Goal: Task Accomplishment & Management: Use online tool/utility

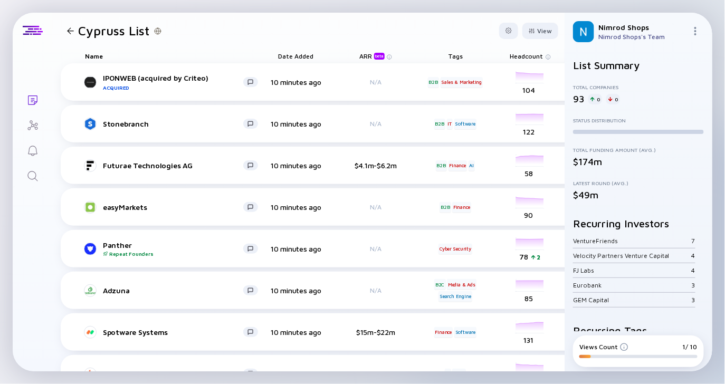
click at [533, 58] on span "Headcount" at bounding box center [526, 56] width 33 height 8
click at [529, 31] on div at bounding box center [532, 31] width 6 height 6
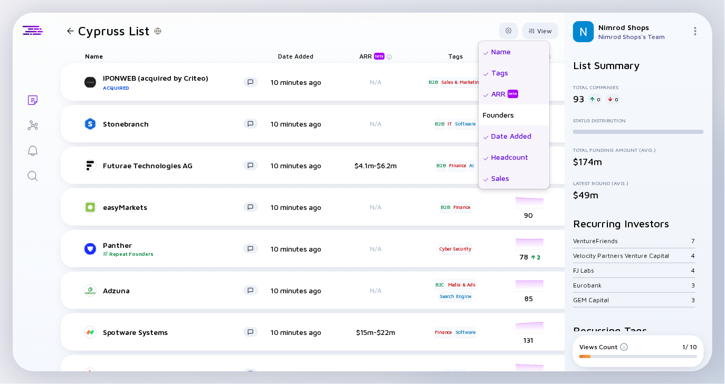
click at [492, 137] on div "Date Added" at bounding box center [514, 136] width 71 height 21
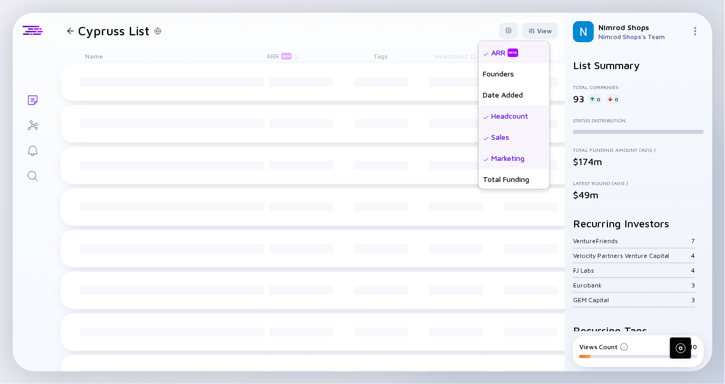
scroll to position [45, 0]
click at [492, 135] on div "Sales" at bounding box center [514, 132] width 71 height 21
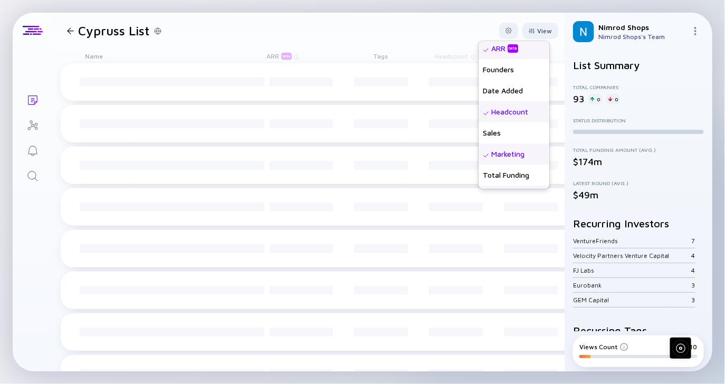
click at [490, 156] on div "Marketing" at bounding box center [514, 154] width 71 height 21
click at [490, 174] on div "Total Funding" at bounding box center [514, 175] width 71 height 21
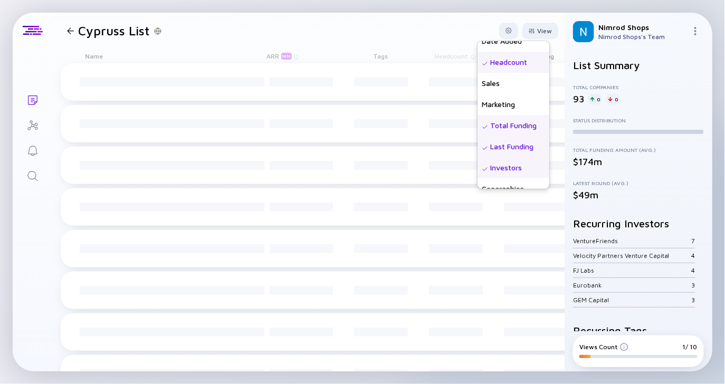
scroll to position [109, 0]
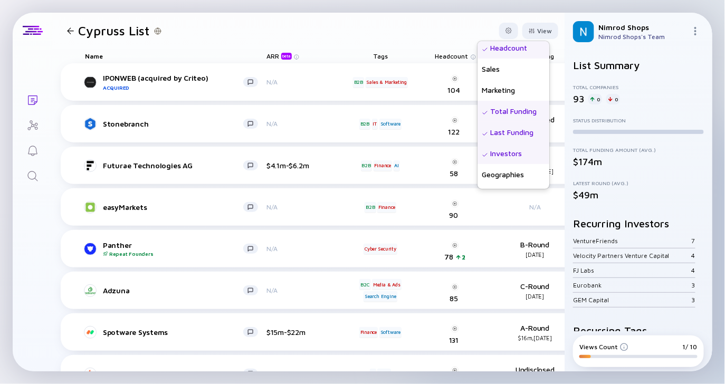
click at [490, 134] on div "Last Funding" at bounding box center [514, 132] width 72 height 21
click at [492, 153] on div "Investors" at bounding box center [514, 153] width 72 height 21
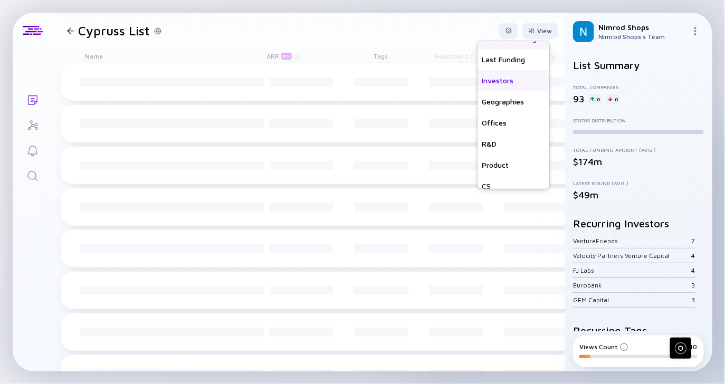
scroll to position [210, 0]
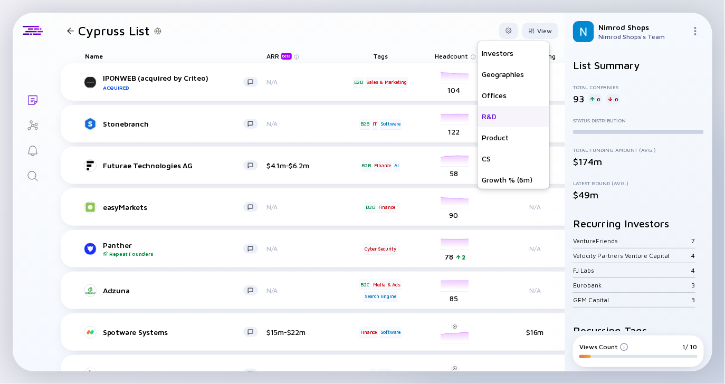
click at [483, 119] on div "R&D" at bounding box center [514, 116] width 72 height 21
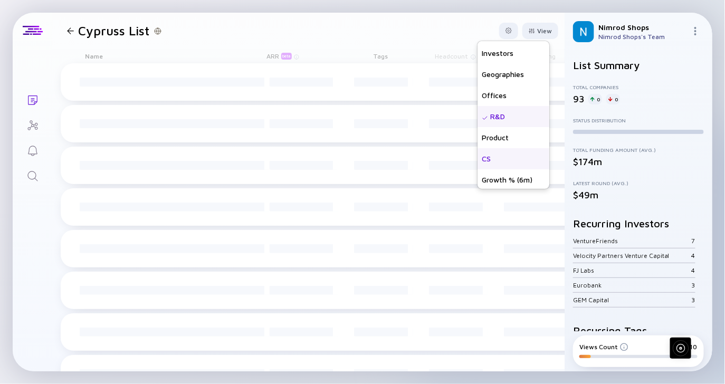
scroll to position [232, 0]
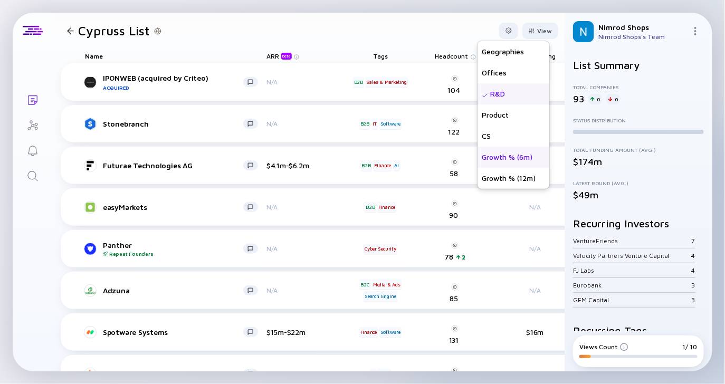
click at [504, 162] on div "Growth % (6m)" at bounding box center [514, 157] width 72 height 21
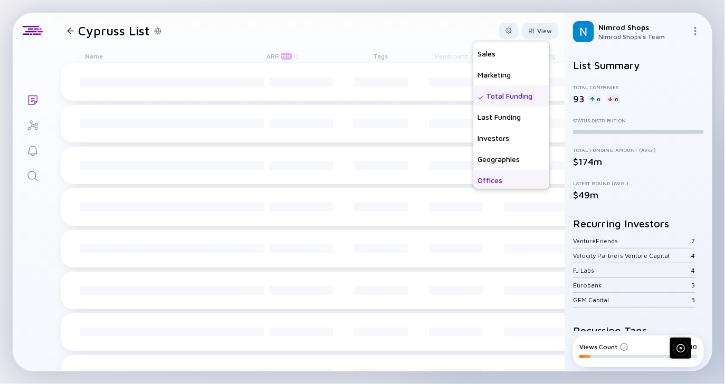
scroll to position [0, 0]
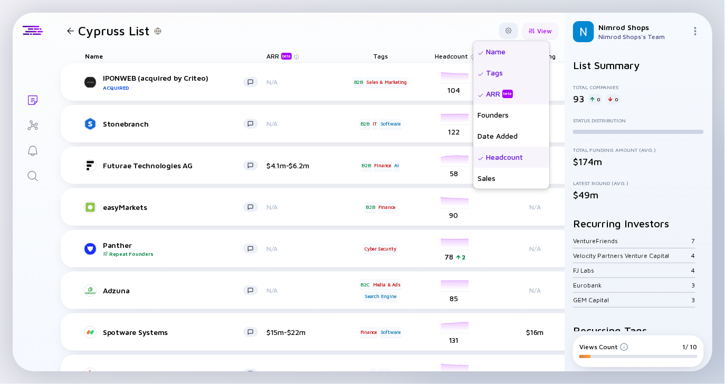
click at [529, 32] on div at bounding box center [532, 31] width 6 height 6
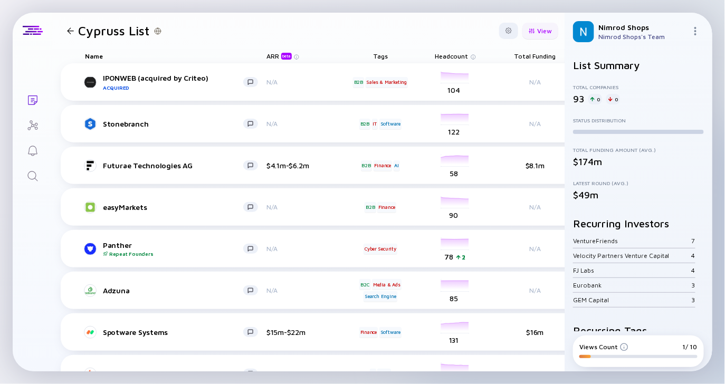
click at [544, 27] on div "View" at bounding box center [541, 31] width 36 height 16
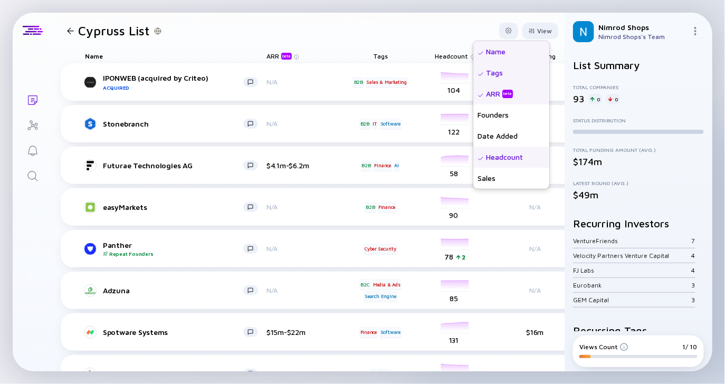
click at [492, 70] on div "Tags" at bounding box center [512, 72] width 76 height 21
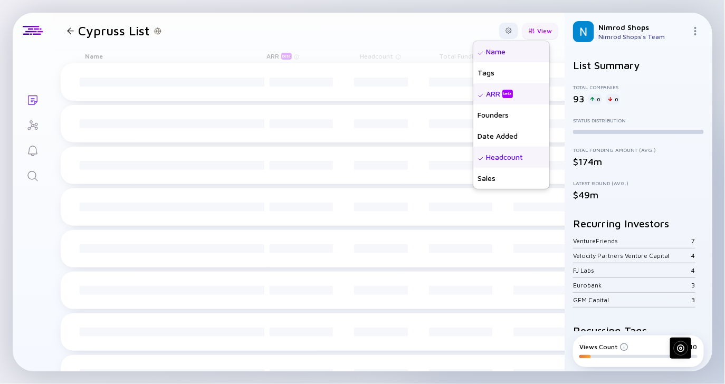
click at [546, 27] on div "View" at bounding box center [541, 31] width 36 height 16
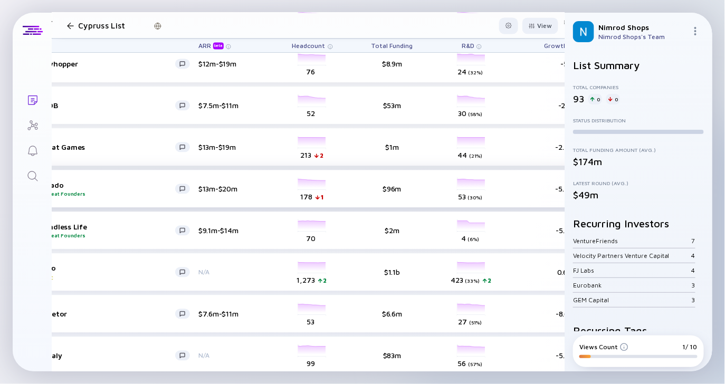
scroll to position [769, 0]
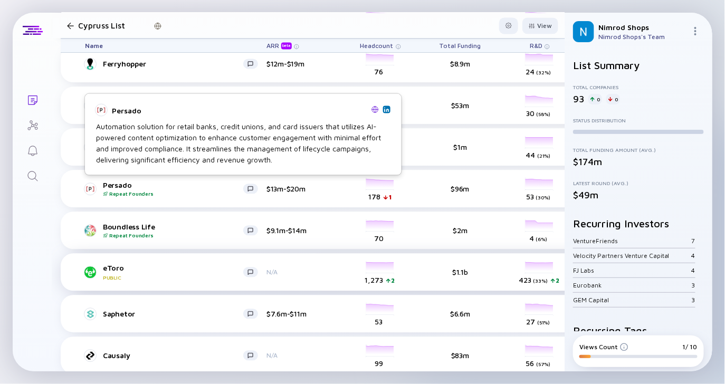
drag, startPoint x: 337, startPoint y: 138, endPoint x: 378, endPoint y: 266, distance: 134.2
click at [338, 141] on div "Automation solution for retail banks, credit unions, and card issuers that util…" at bounding box center [243, 143] width 295 height 44
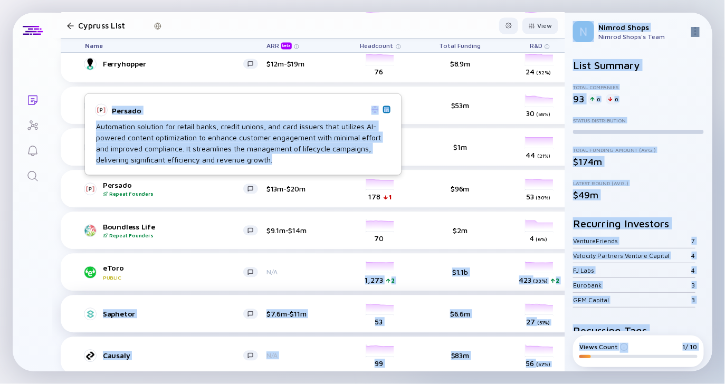
drag, startPoint x: 378, startPoint y: 266, endPoint x: 391, endPoint y: 304, distance: 40.7
click at [390, 300] on body "Lists Cypruss List View Name ARR beta Headcount Total Funding R&D Growth % (6m)…" at bounding box center [362, 192] width 725 height 384
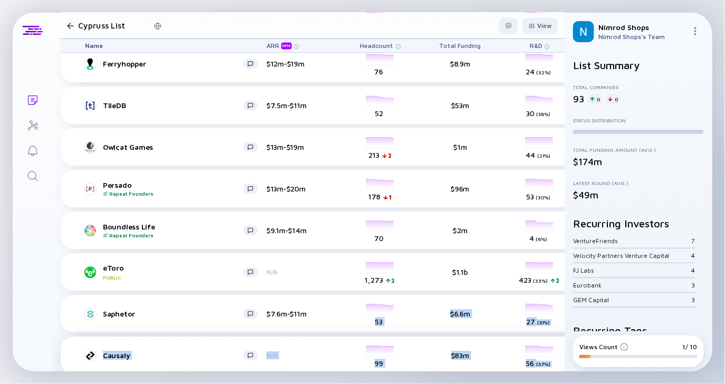
drag, startPoint x: 414, startPoint y: 325, endPoint x: 507, endPoint y: 352, distance: 96.4
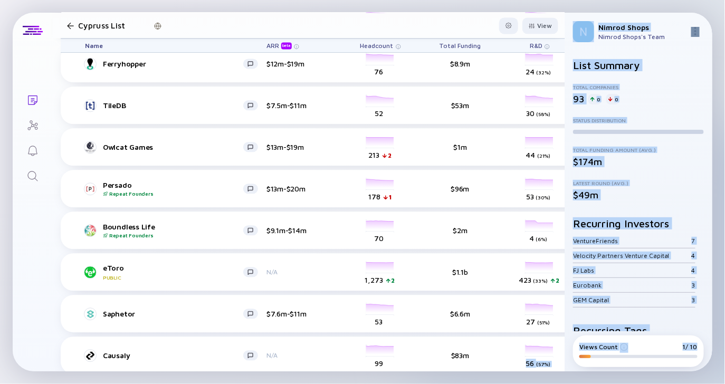
drag, startPoint x: 524, startPoint y: 370, endPoint x: 627, endPoint y: 411, distance: 110.9
click at [627, 384] on html "Lists Cypruss List View Name ARR beta Headcount Total Funding R&D Growth % (6m)…" at bounding box center [362, 192] width 725 height 384
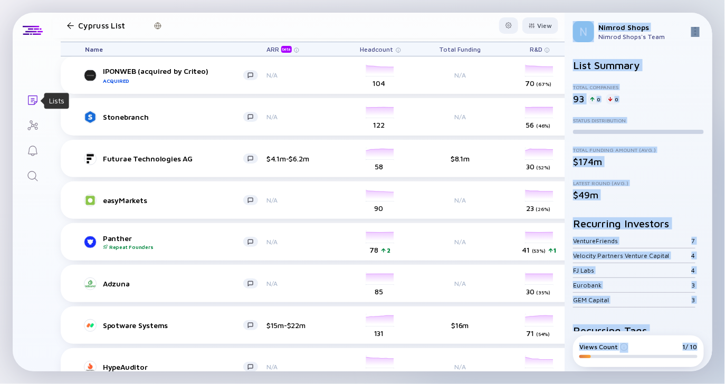
scroll to position [0, 0]
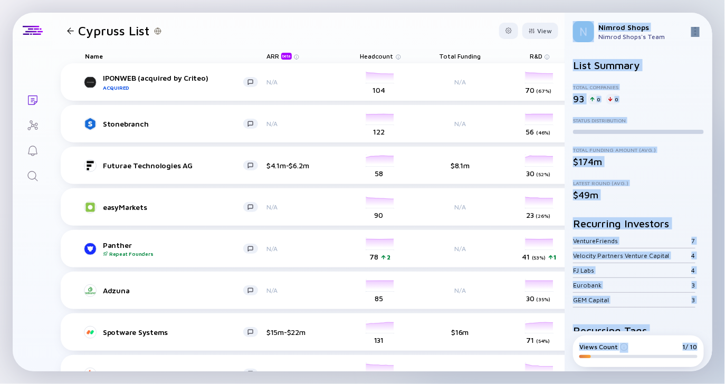
drag, startPoint x: 32, startPoint y: 92, endPoint x: 687, endPoint y: -11, distance: 663.1
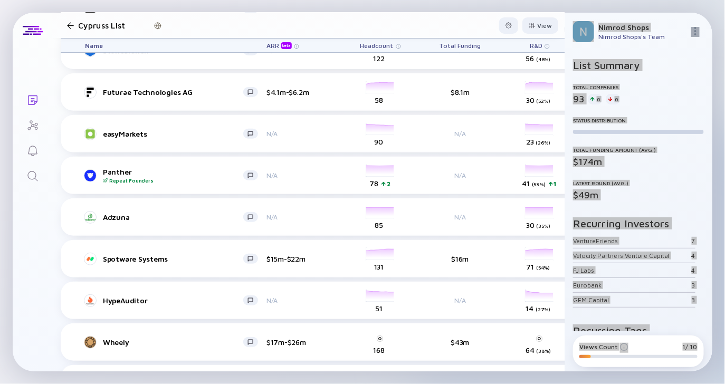
scroll to position [92, 0]
